Goal: Task Accomplishment & Management: Manage account settings

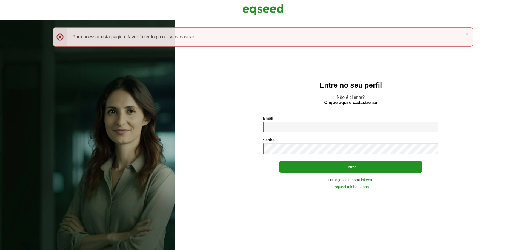
click at [273, 128] on input "Email *" at bounding box center [350, 126] width 175 height 11
type input "**********"
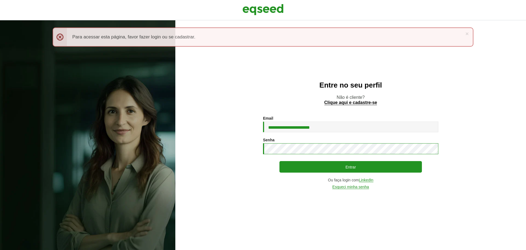
click at [280, 161] on button "Entrar" at bounding box center [351, 167] width 142 height 12
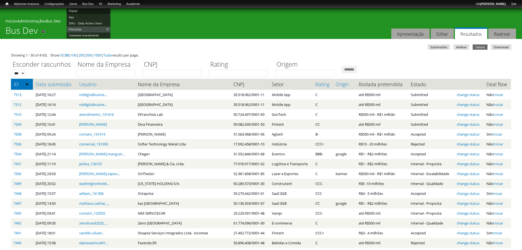
click at [78, 10] on link "Painel" at bounding box center [89, 11] width 44 height 6
